Goal: Transaction & Acquisition: Purchase product/service

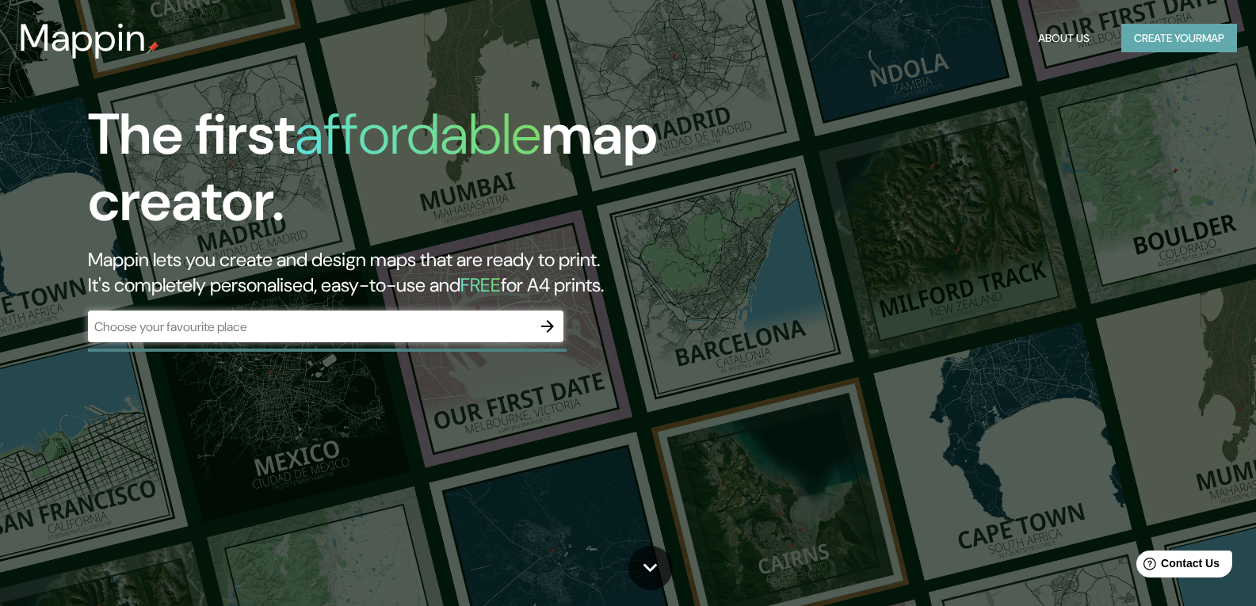
click at [1143, 40] on button "Create your map" at bounding box center [1179, 38] width 116 height 29
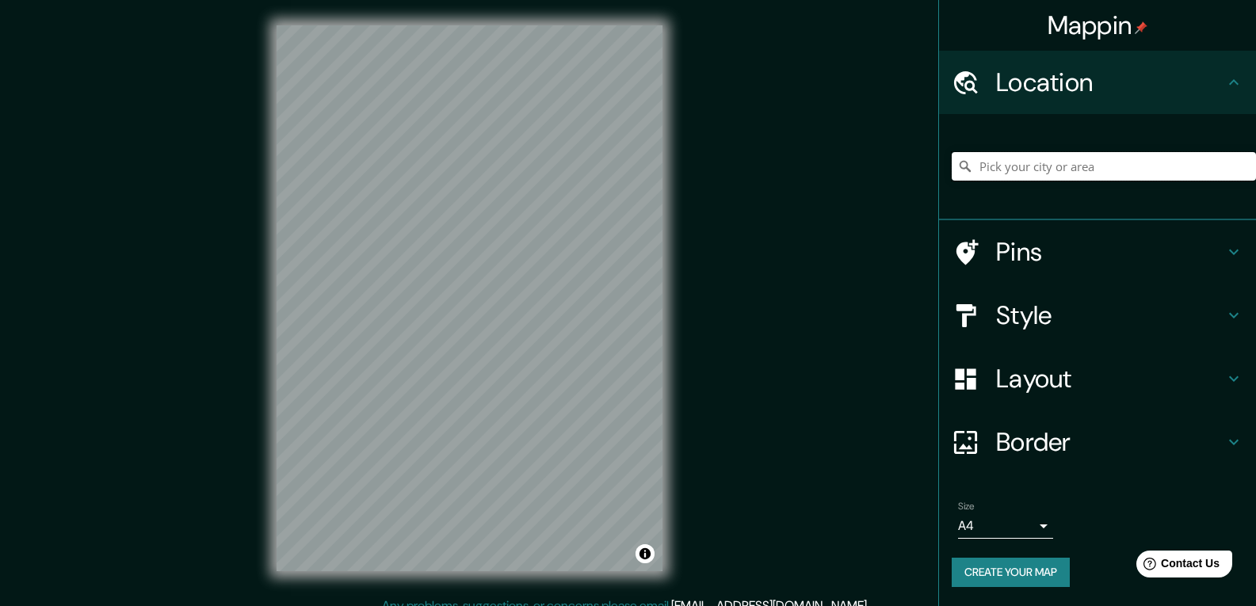
click at [1047, 160] on input "Pick your city or area" at bounding box center [1103, 166] width 304 height 29
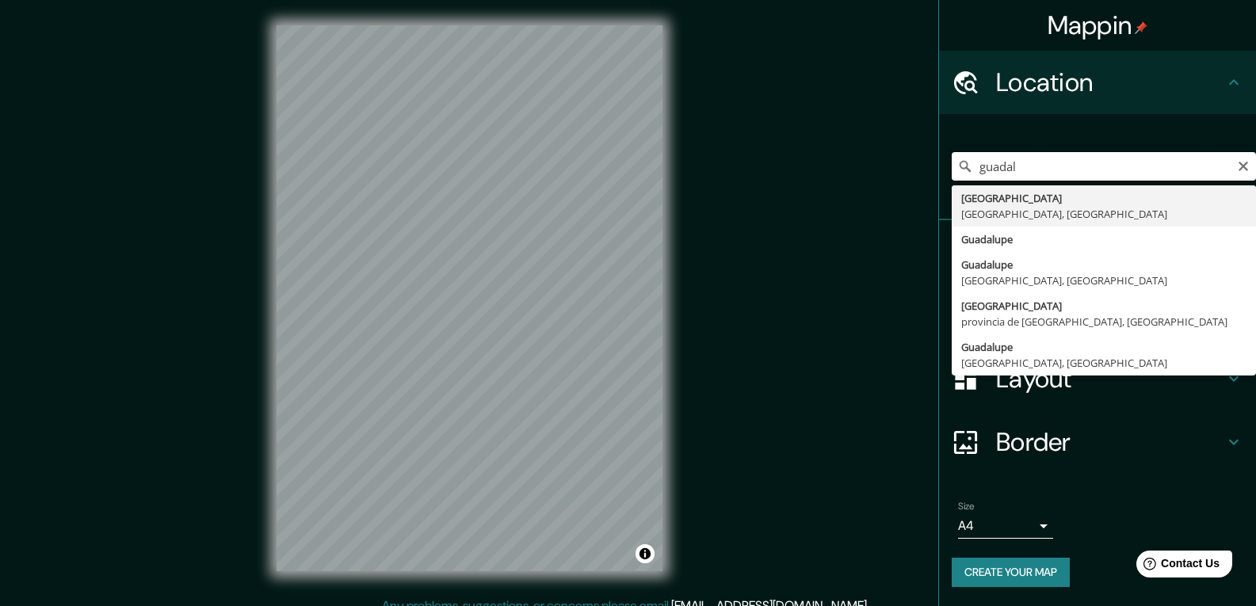
drag, startPoint x: 1031, startPoint y: 170, endPoint x: 982, endPoint y: 179, distance: 50.0
click at [982, 179] on input "guadal" at bounding box center [1103, 166] width 304 height 29
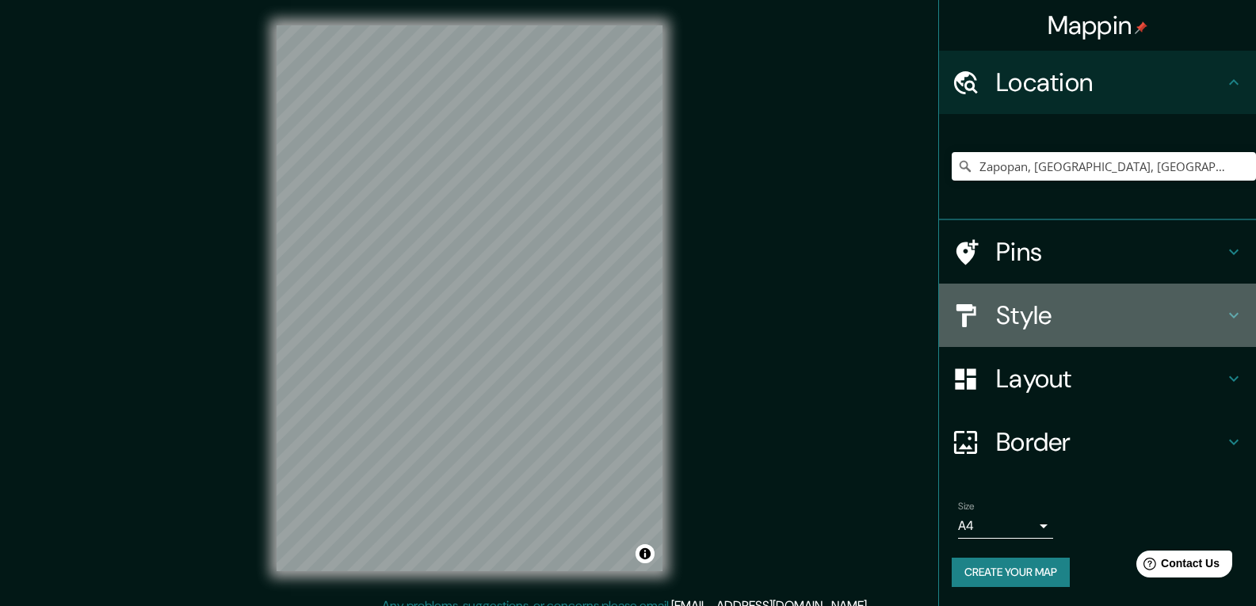
click at [1253, 319] on div "Style" at bounding box center [1097, 315] width 317 height 63
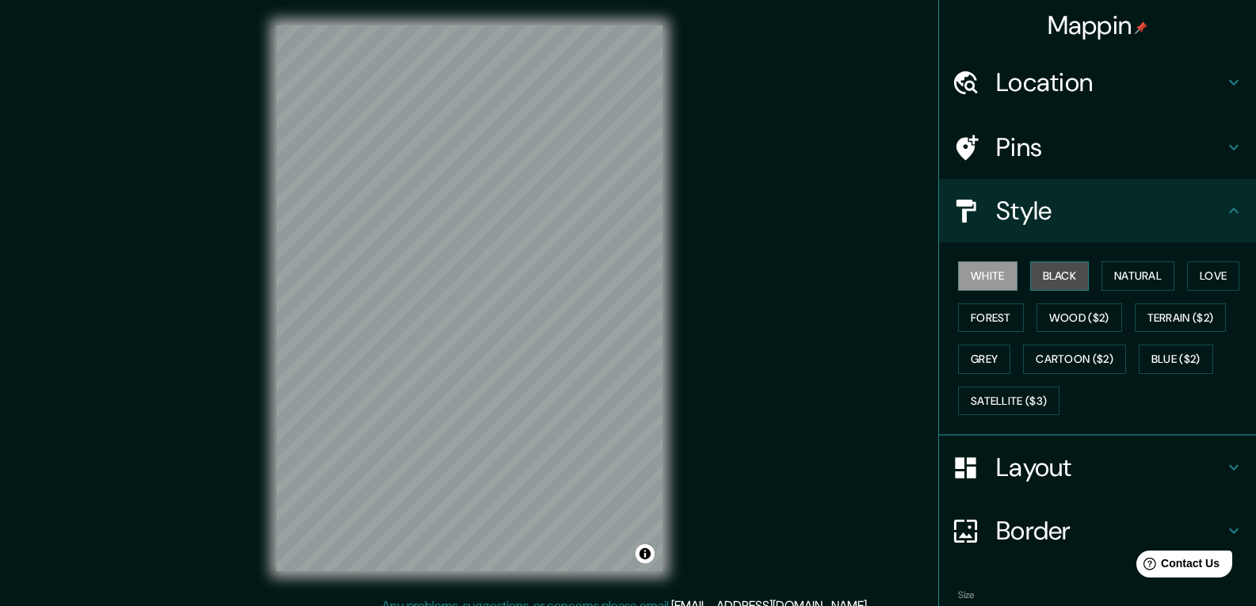
click at [1043, 270] on button "Black" at bounding box center [1059, 275] width 59 height 29
click at [1123, 279] on button "Natural" at bounding box center [1137, 275] width 73 height 29
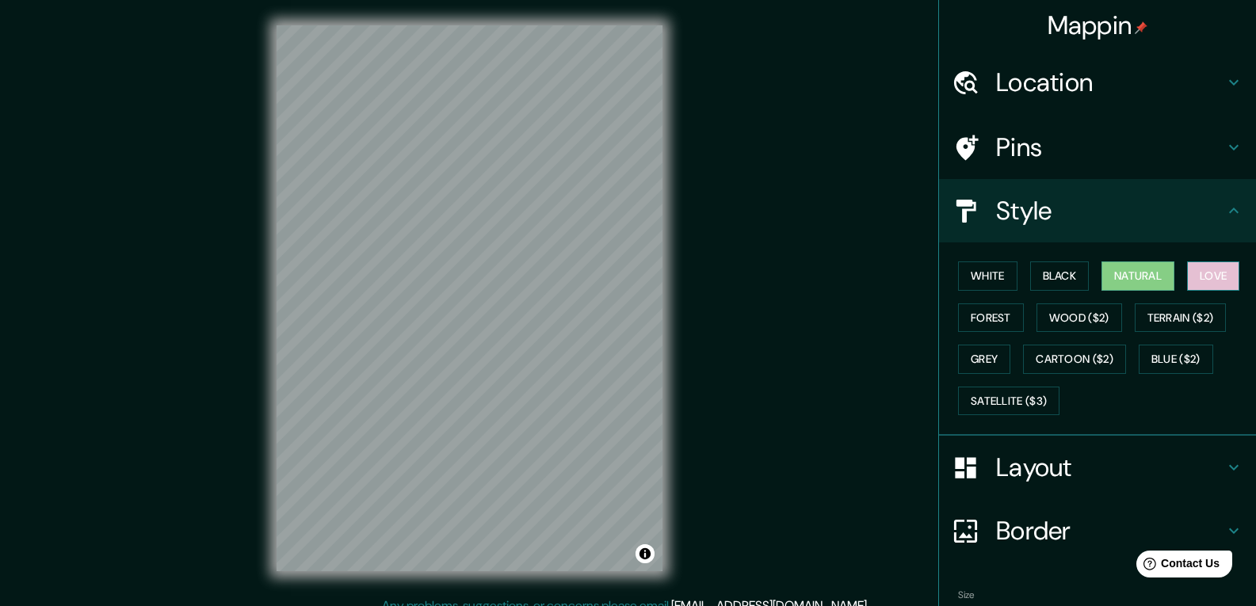
click at [1195, 284] on button "Love" at bounding box center [1213, 275] width 52 height 29
click at [982, 326] on button "Forest" at bounding box center [991, 317] width 66 height 29
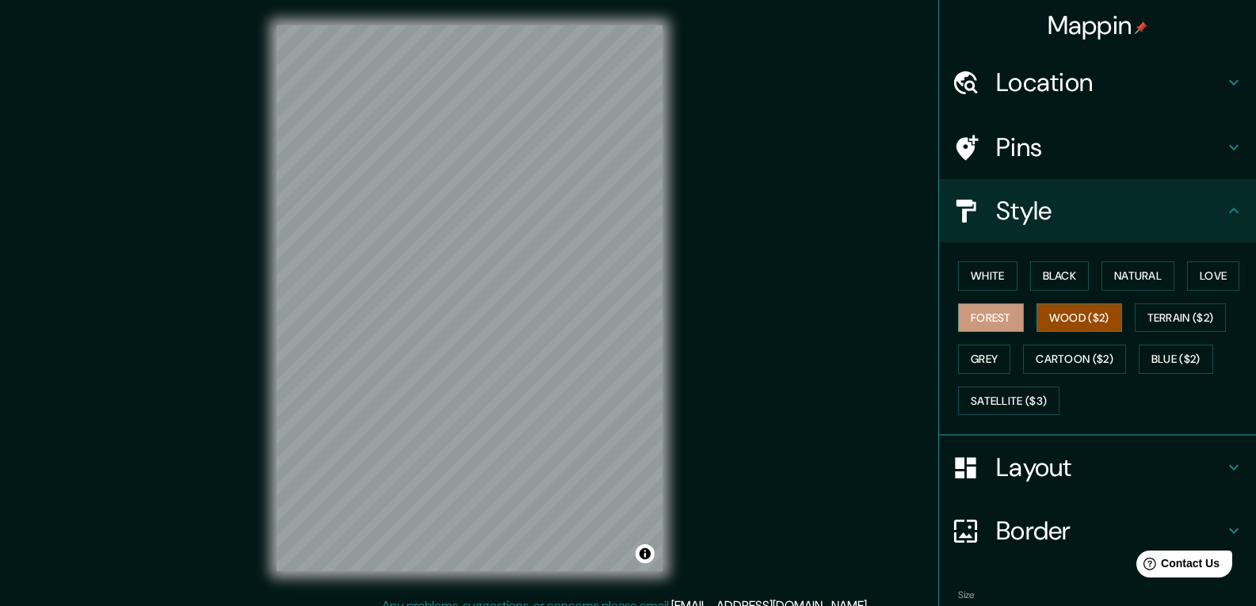
click at [1054, 327] on button "Wood ($2)" at bounding box center [1079, 317] width 86 height 29
click at [1147, 324] on button "Terrain ($2)" at bounding box center [1180, 317] width 92 height 29
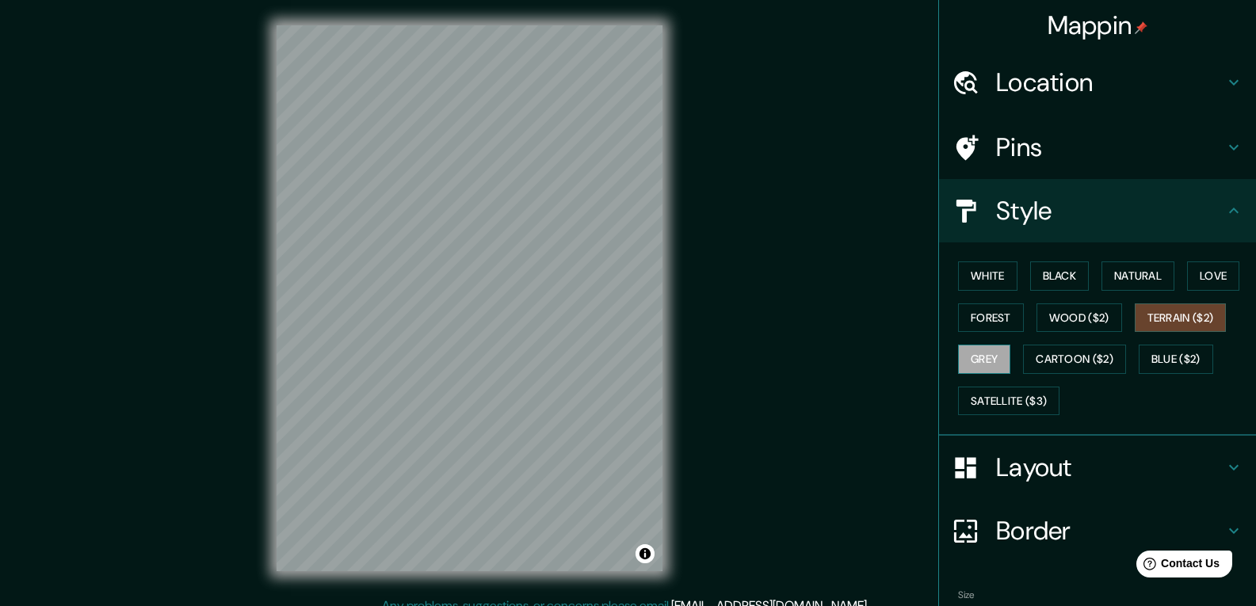
click at [982, 361] on button "Grey" at bounding box center [984, 359] width 52 height 29
click at [1085, 353] on button "Cartoon ($2)" at bounding box center [1074, 359] width 103 height 29
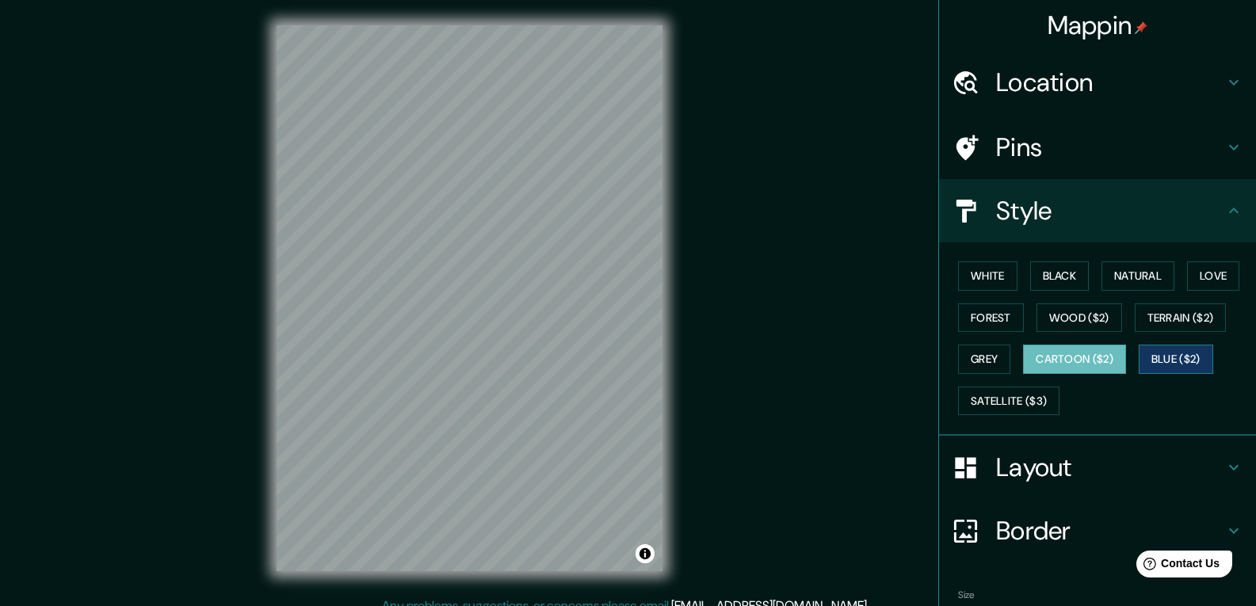
click at [1188, 361] on button "Blue ($2)" at bounding box center [1175, 359] width 74 height 29
click at [989, 398] on button "Satellite ($3)" at bounding box center [1008, 401] width 101 height 29
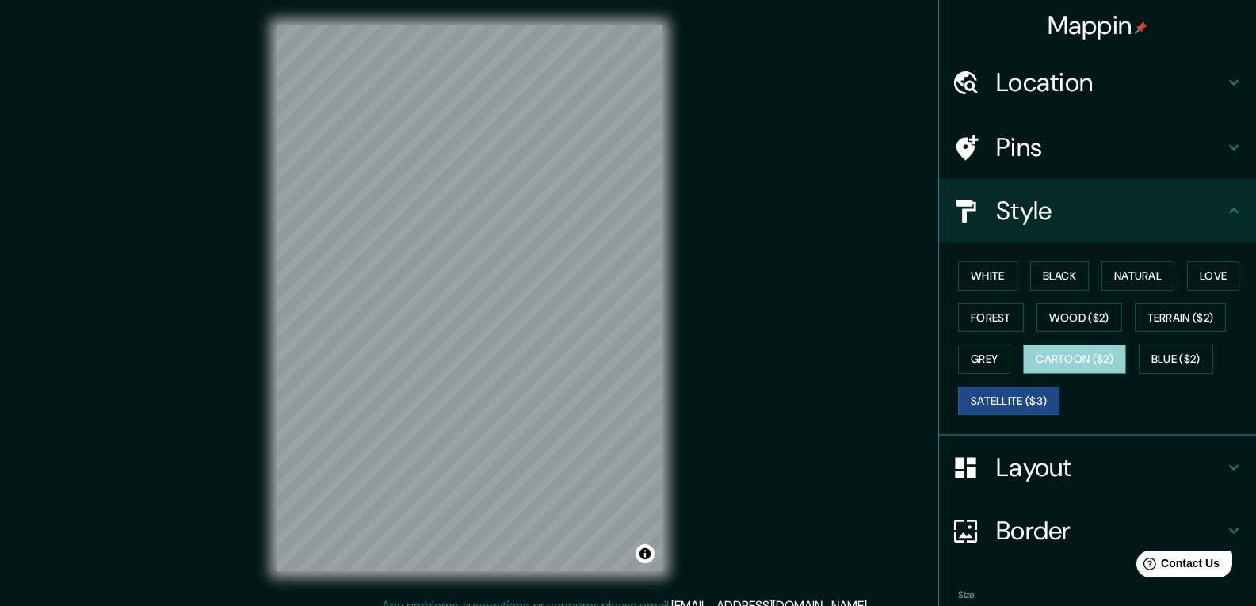
click at [1090, 360] on button "Cartoon ($2)" at bounding box center [1074, 359] width 103 height 29
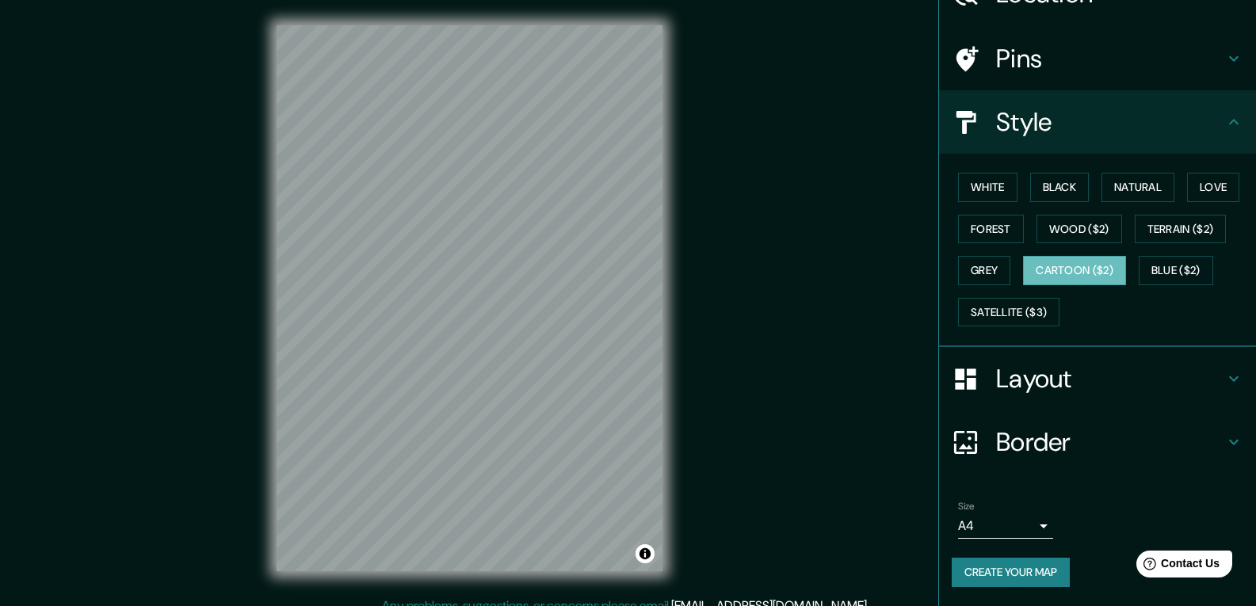
click at [1172, 378] on h4 "Layout" at bounding box center [1110, 379] width 228 height 32
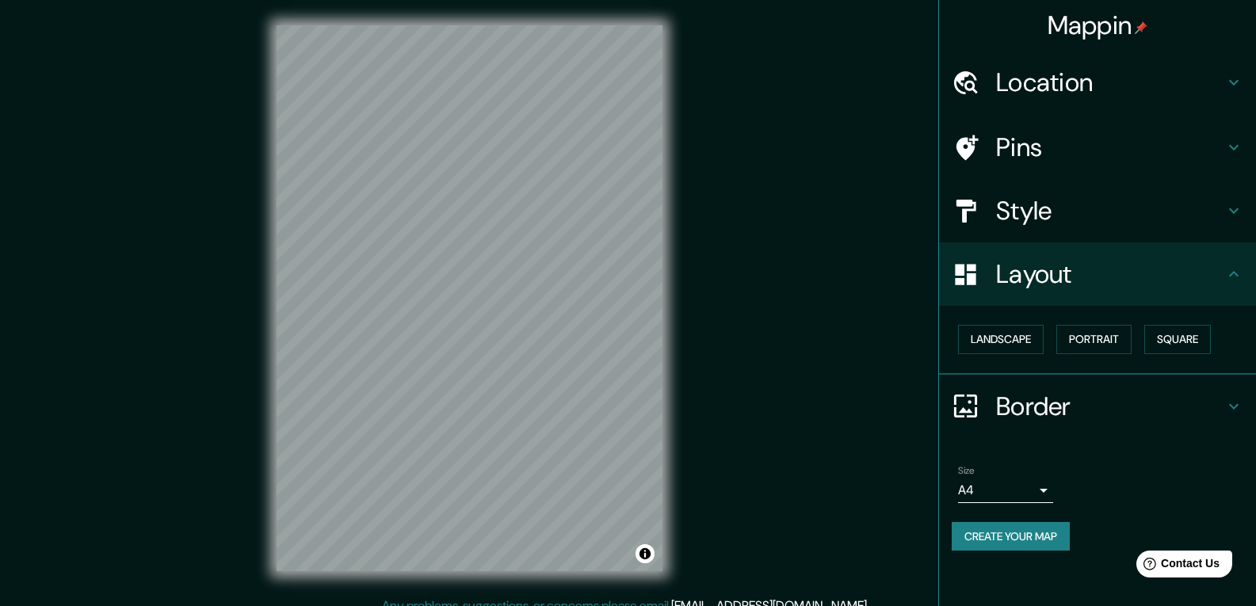
click at [1001, 317] on div "Landscape [GEOGRAPHIC_DATA]" at bounding box center [1097, 340] width 317 height 69
click at [1000, 335] on button "Landscape" at bounding box center [1001, 339] width 86 height 29
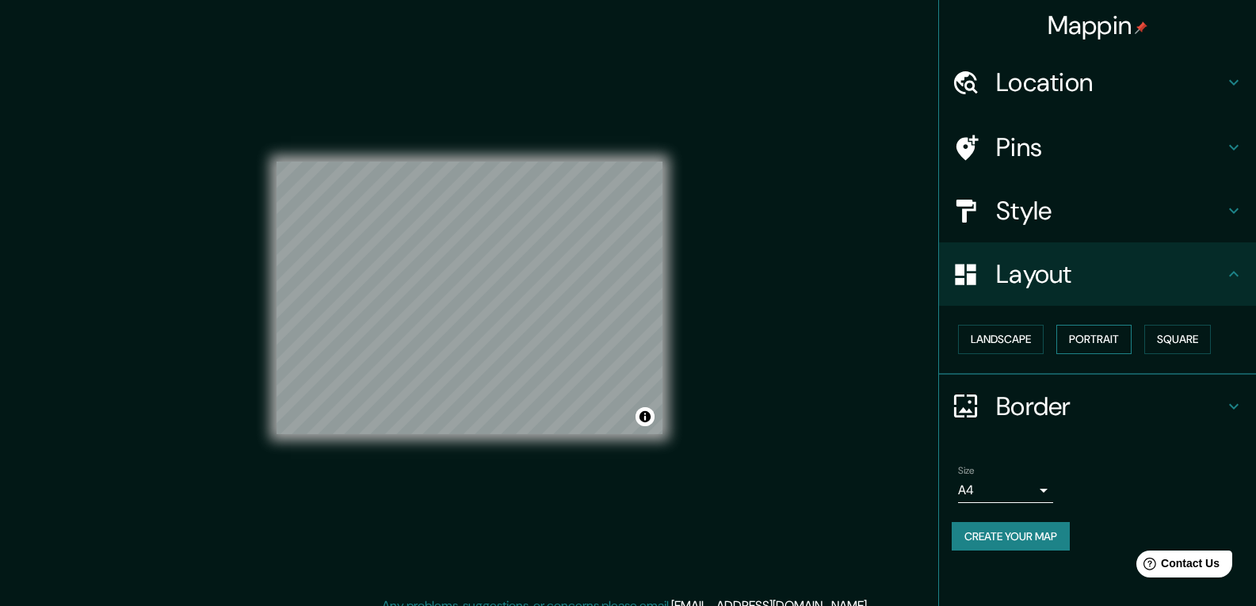
click at [1107, 337] on button "Portrait" at bounding box center [1093, 339] width 75 height 29
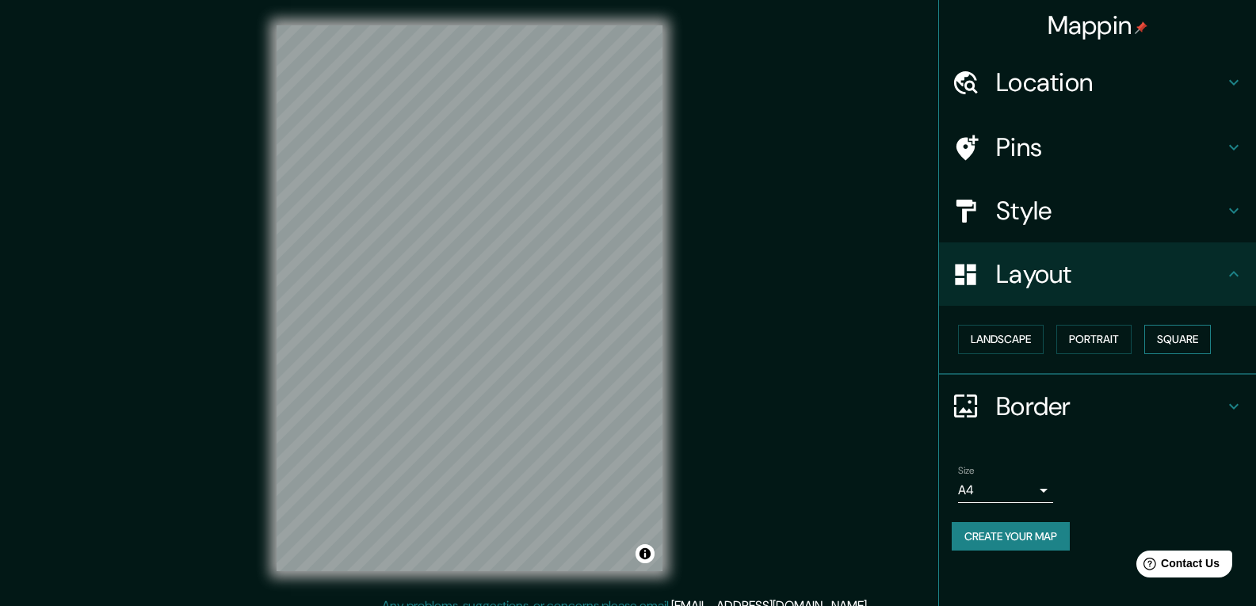
click at [1182, 339] on button "Square" at bounding box center [1177, 339] width 67 height 29
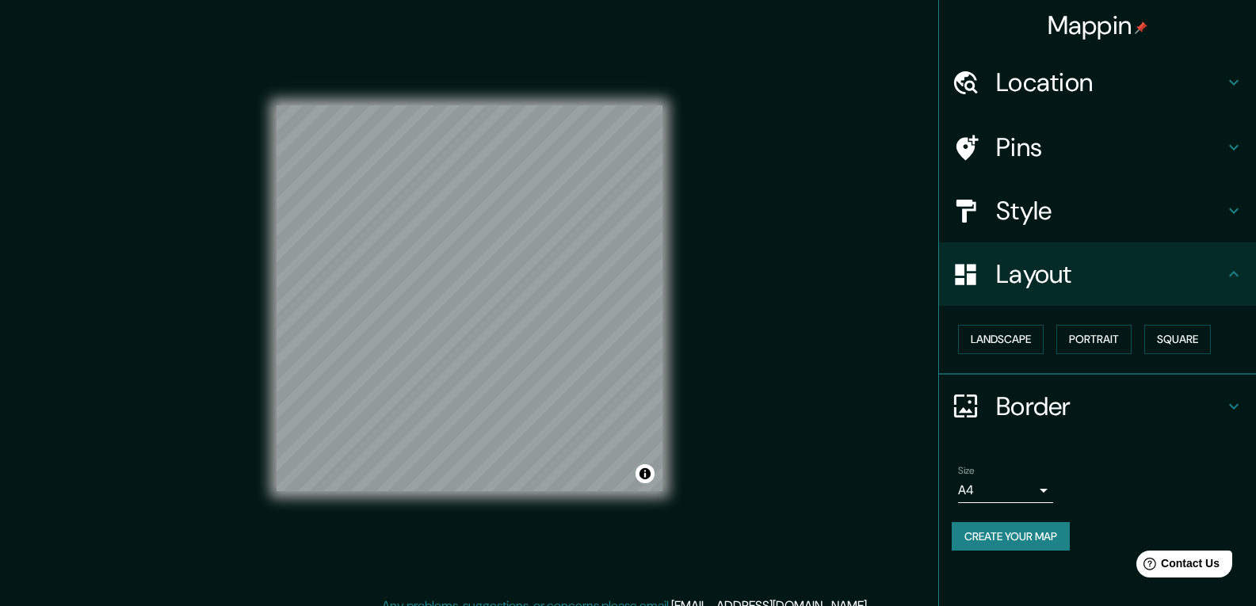
click at [1235, 195] on div "Style" at bounding box center [1097, 210] width 317 height 63
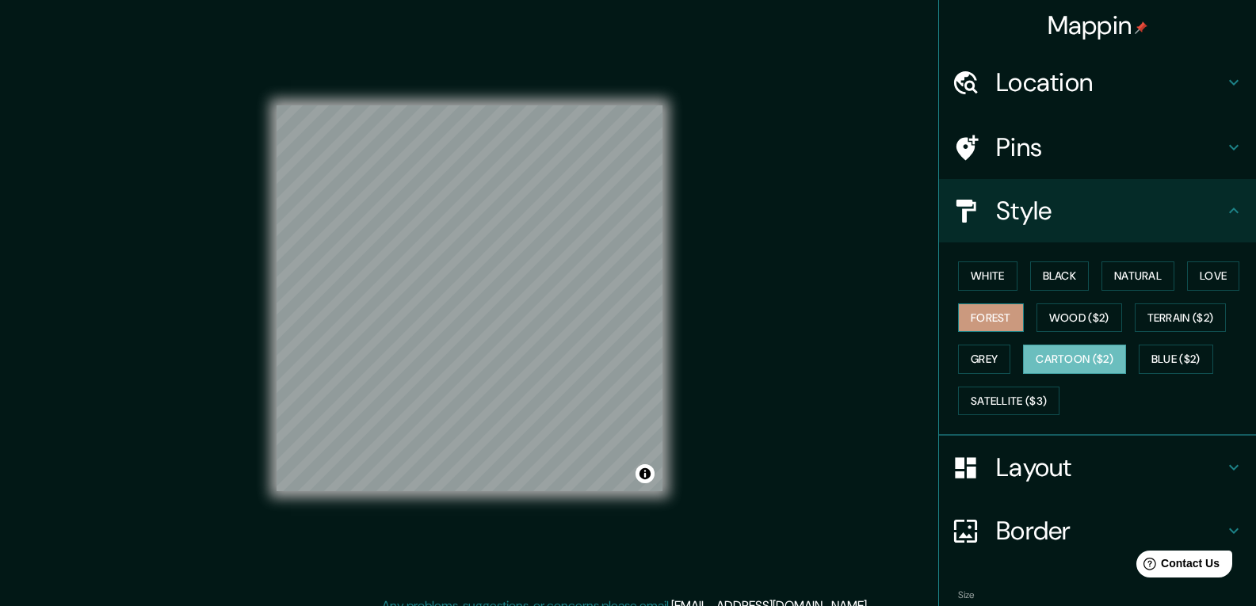
click at [963, 310] on button "Forest" at bounding box center [991, 317] width 66 height 29
click at [1168, 82] on h4 "Location" at bounding box center [1110, 83] width 228 height 32
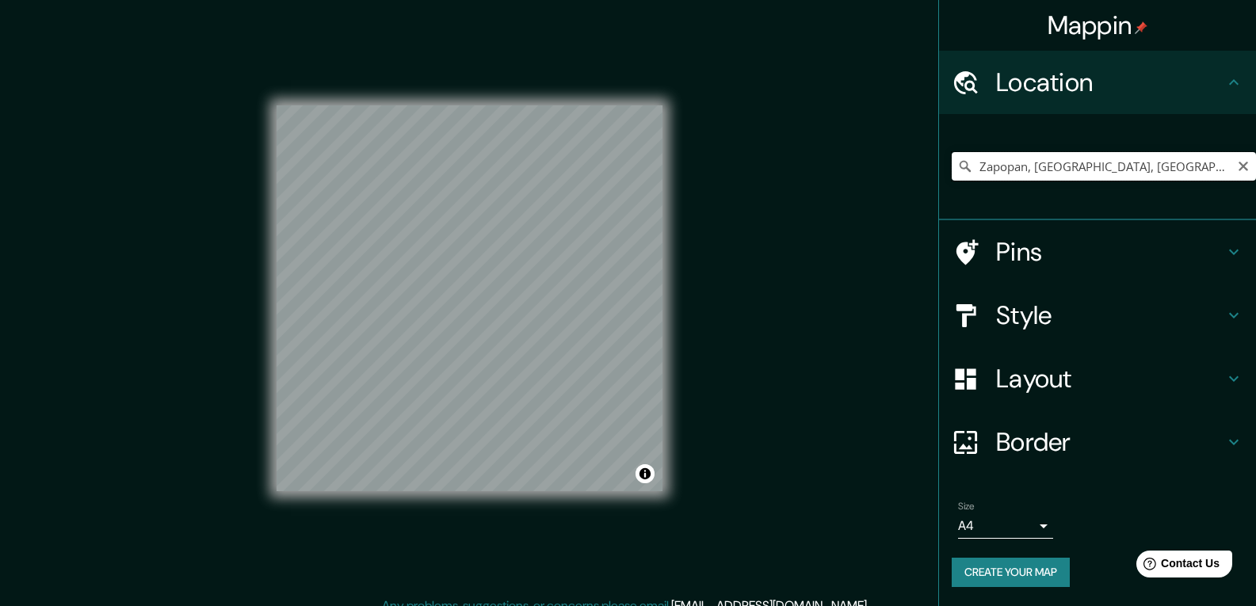
click at [1084, 169] on input "Zapopan, [GEOGRAPHIC_DATA], [GEOGRAPHIC_DATA]" at bounding box center [1103, 166] width 304 height 29
drag, startPoint x: 1027, startPoint y: 168, endPoint x: 964, endPoint y: 170, distance: 62.6
click at [964, 170] on div "Zapopan, [GEOGRAPHIC_DATA], [GEOGRAPHIC_DATA]" at bounding box center [1103, 166] width 304 height 29
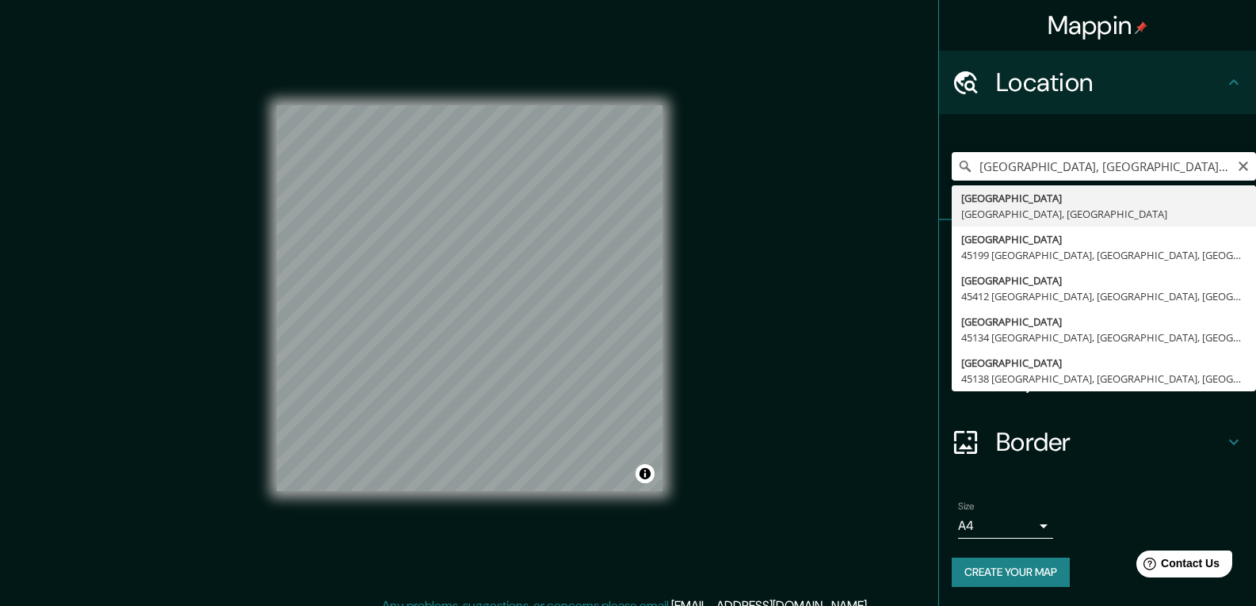
type input "[GEOGRAPHIC_DATA], [GEOGRAPHIC_DATA], [GEOGRAPHIC_DATA]"
